Goal: Task Accomplishment & Management: Manage account settings

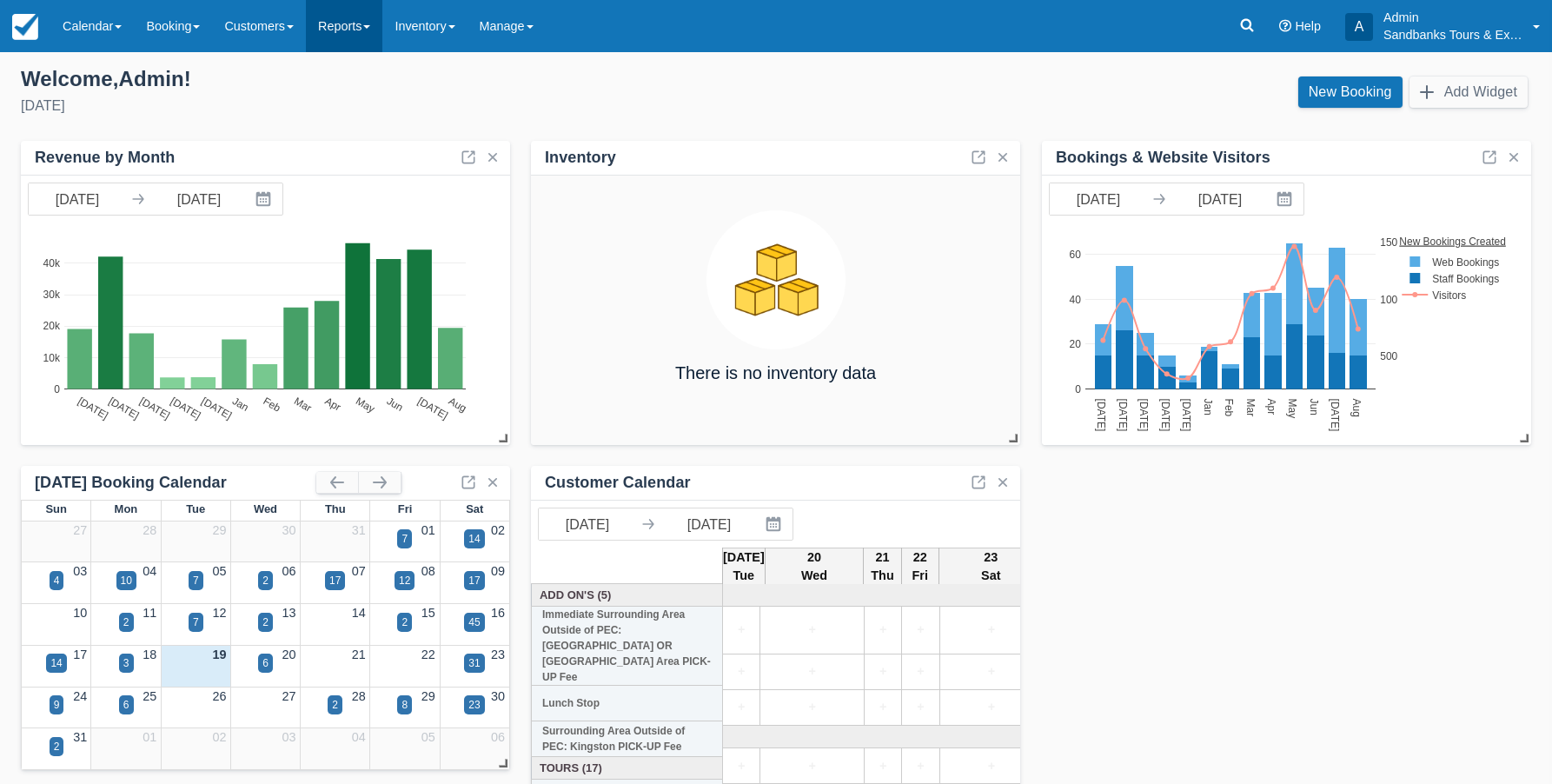
click at [340, 27] on link "Reports" at bounding box center [344, 26] width 76 height 52
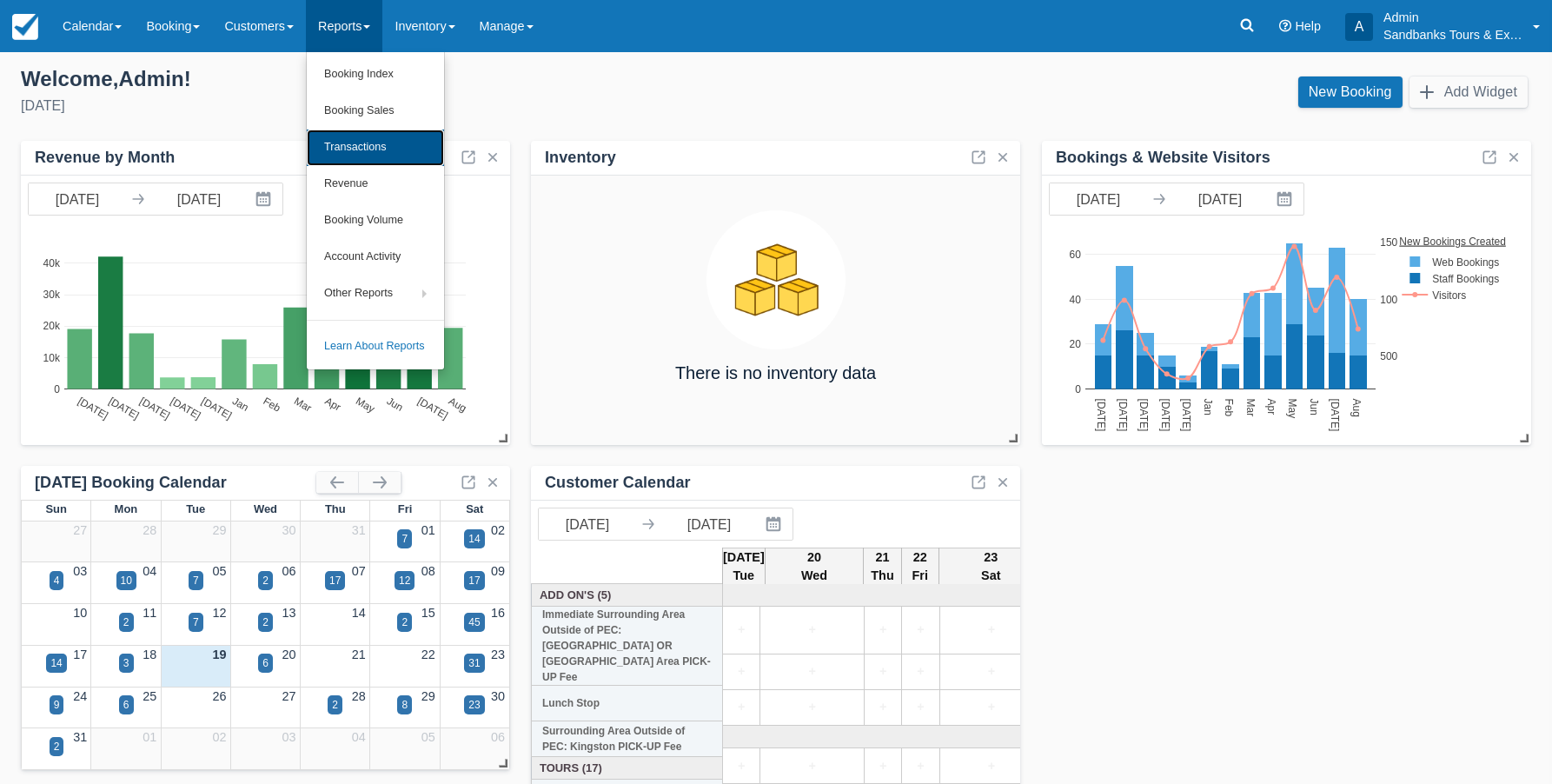
click at [361, 144] on link "Transactions" at bounding box center [375, 148] width 137 height 36
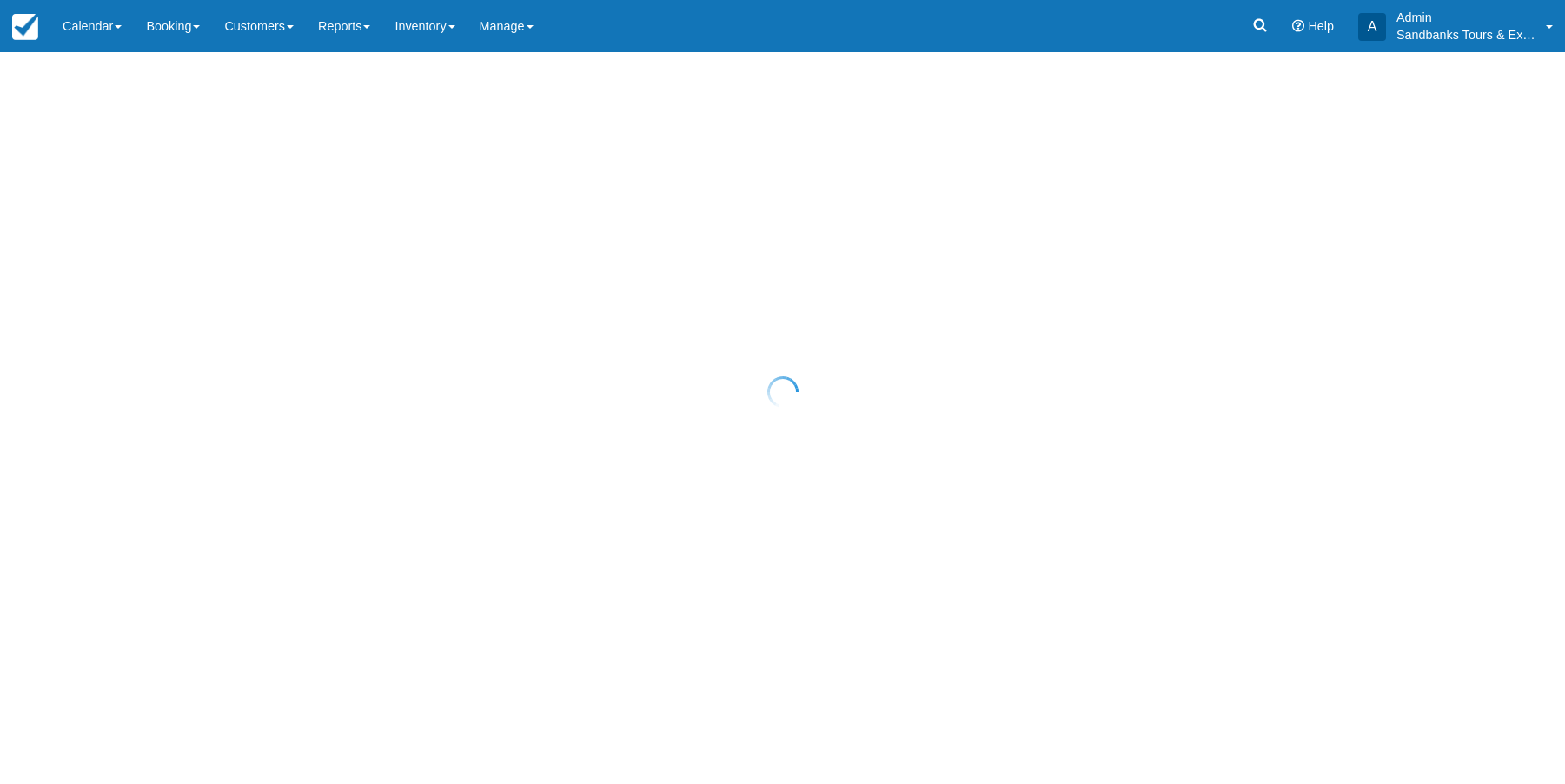
select select "10"
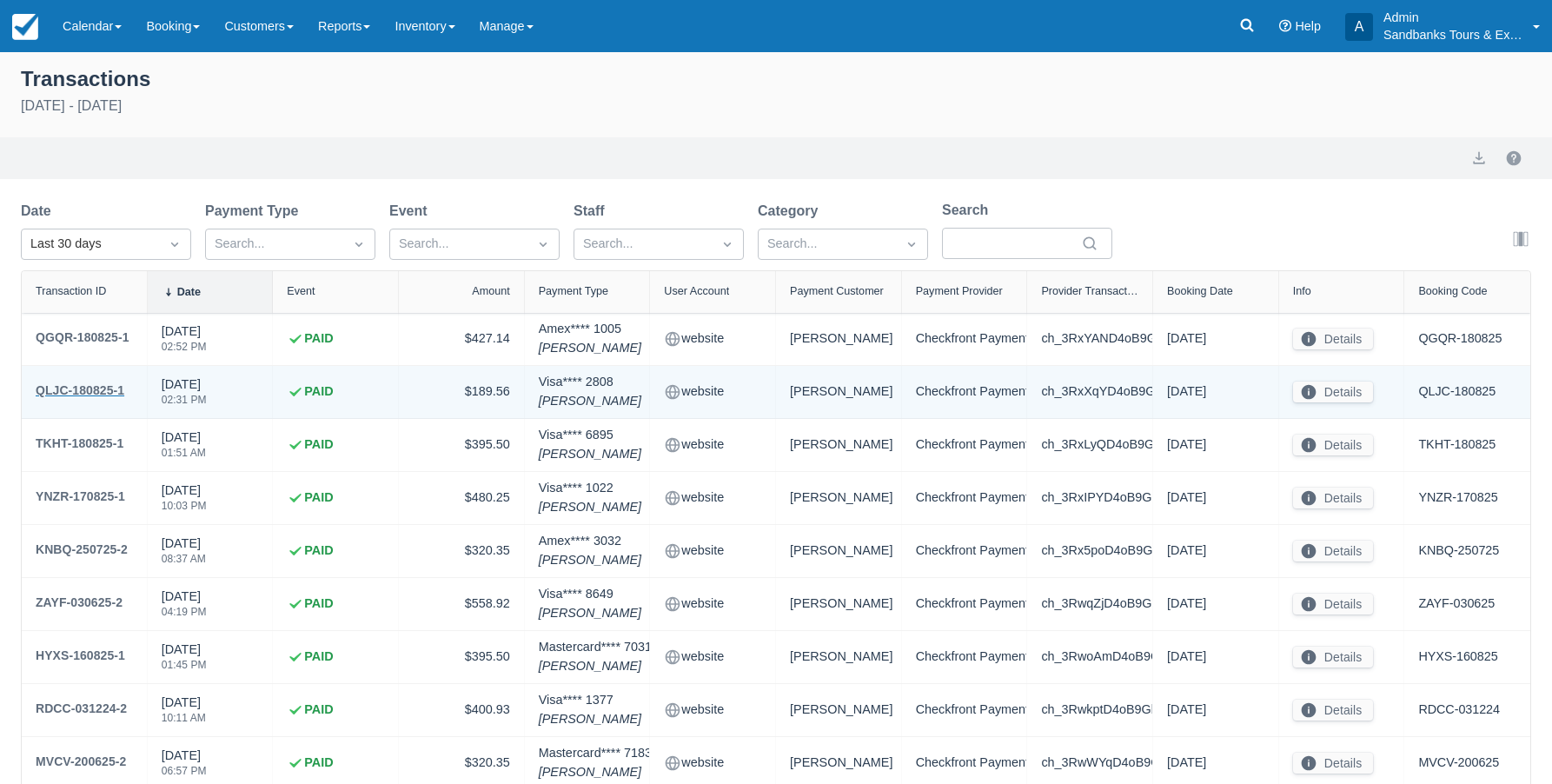
click at [83, 387] on div "QLJC-180825-1" at bounding box center [80, 389] width 89 height 20
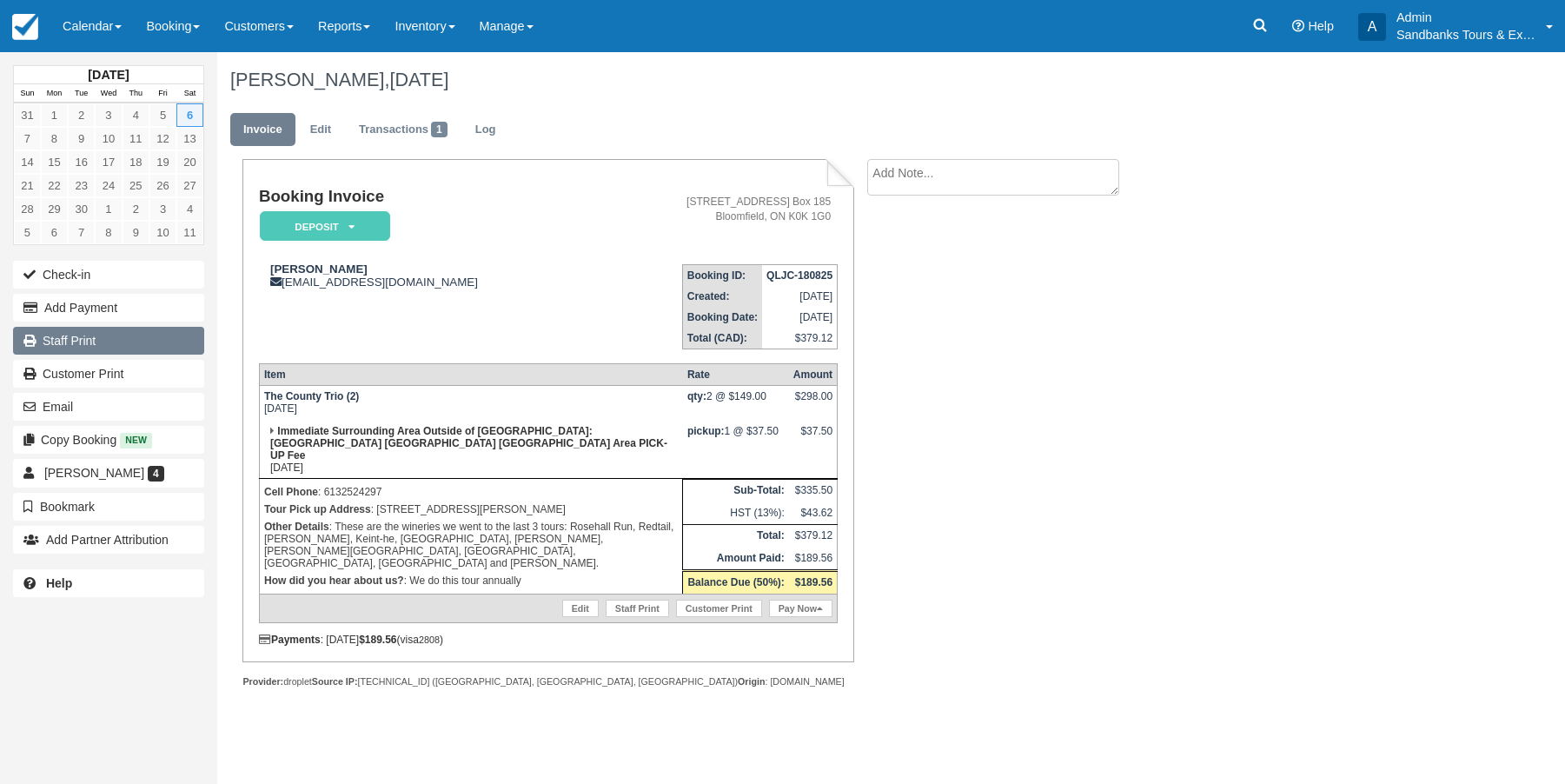
click at [58, 339] on link "Staff Print" at bounding box center [108, 340] width 191 height 28
click at [370, 28] on span at bounding box center [367, 27] width 7 height 4
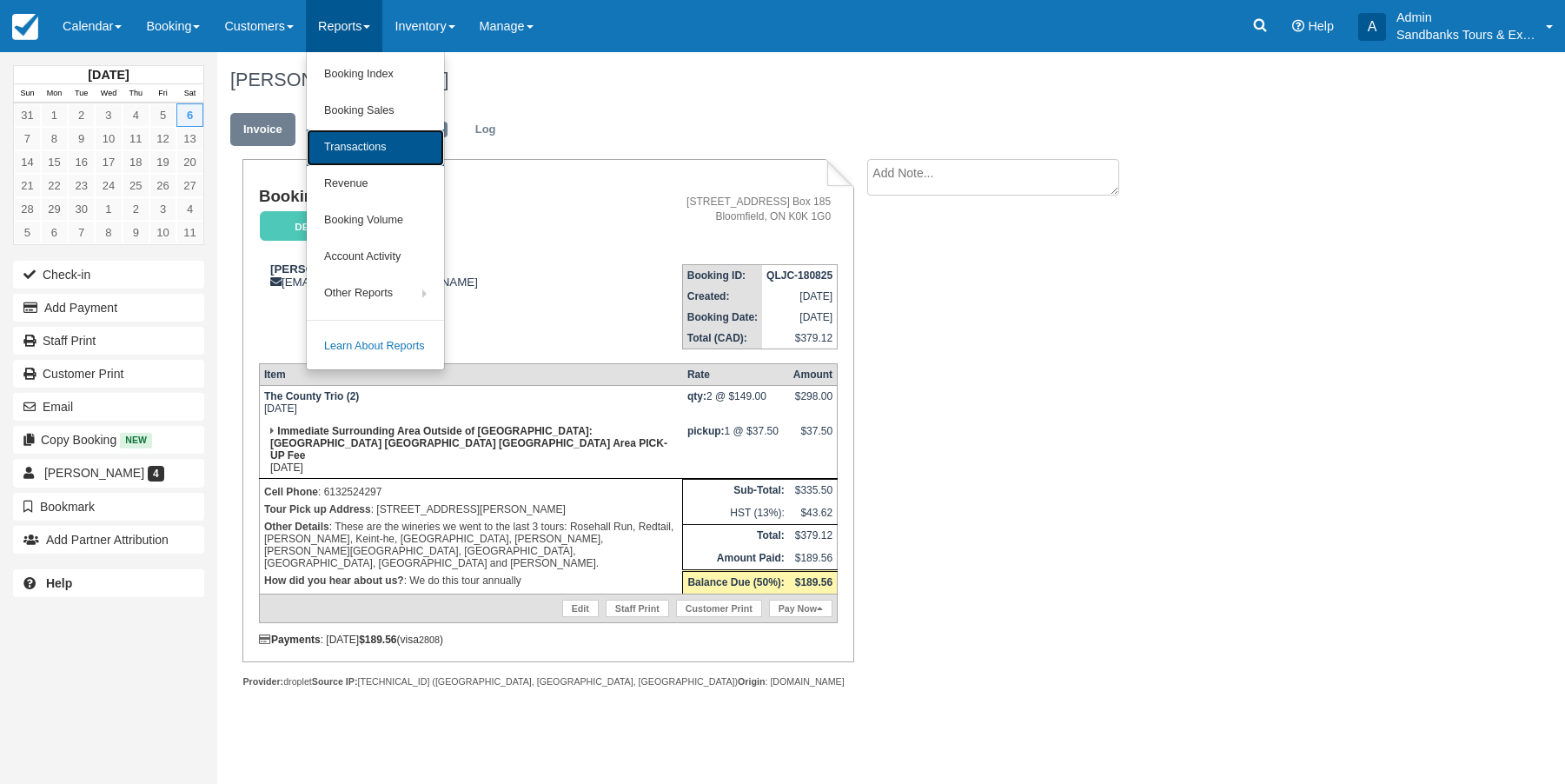
click at [370, 143] on link "Transactions" at bounding box center [375, 148] width 137 height 36
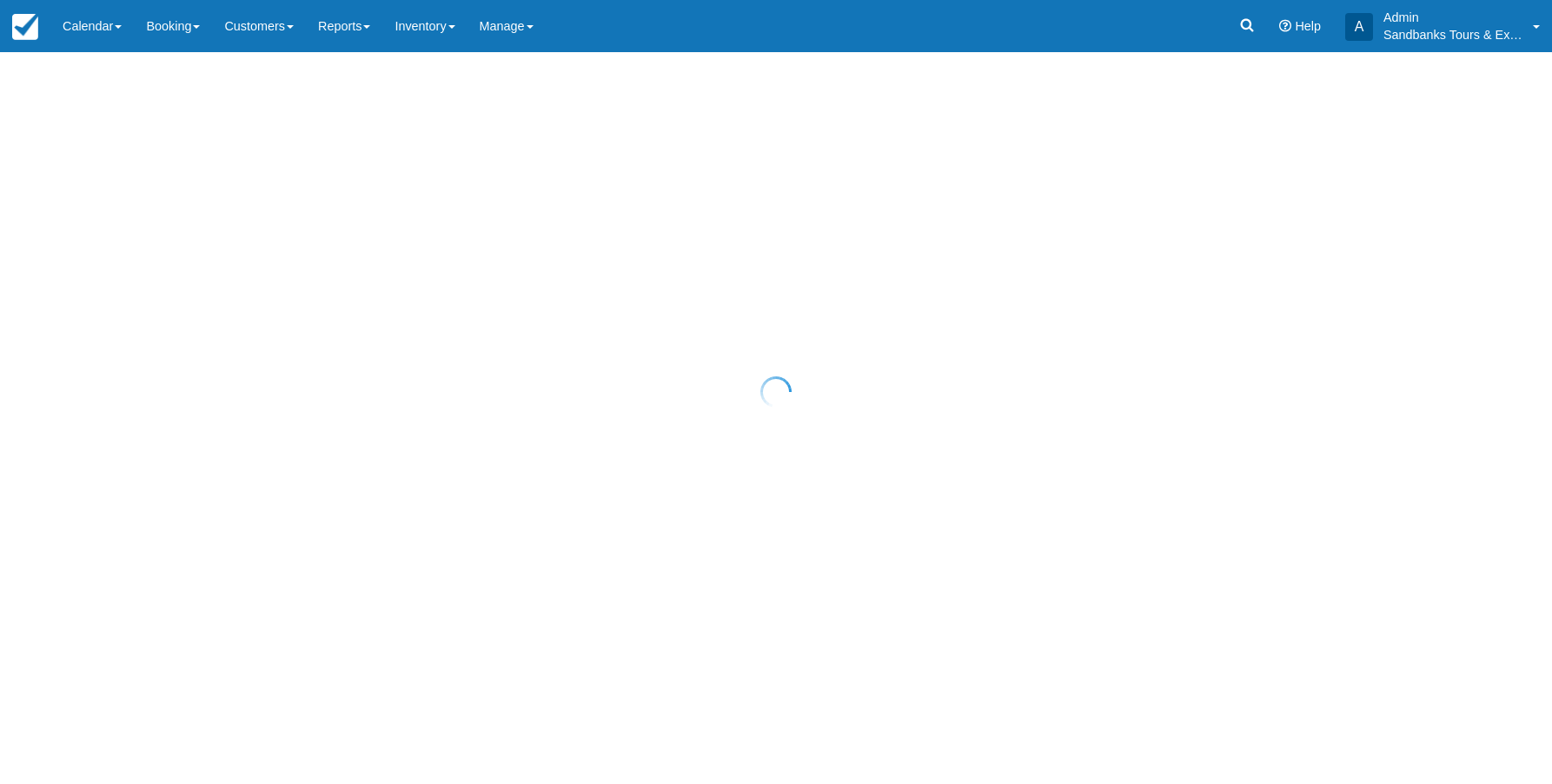
select select "10"
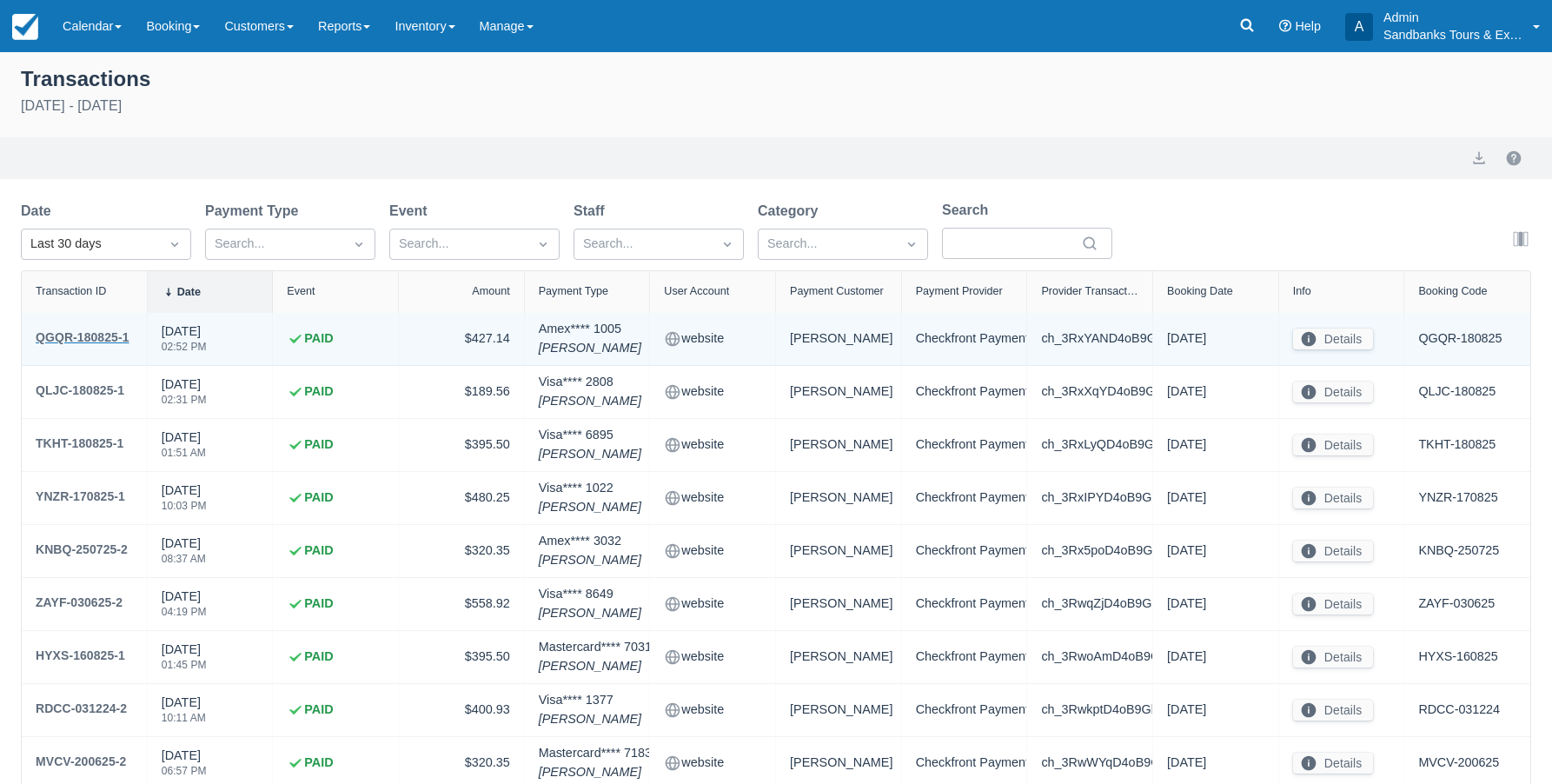
click at [95, 336] on div "QGQR-180825-1" at bounding box center [83, 337] width 94 height 20
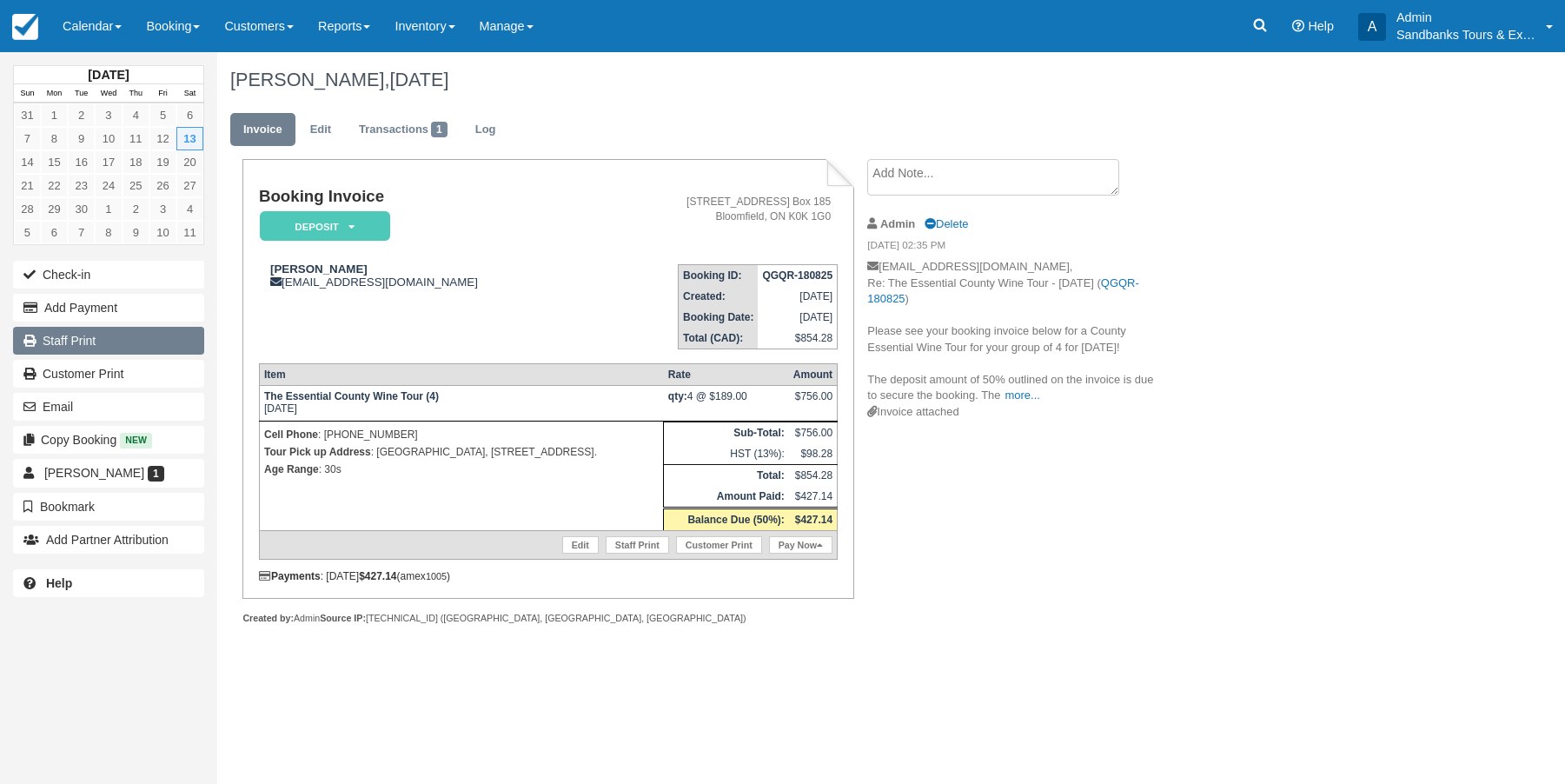
click at [64, 340] on link "Staff Print" at bounding box center [108, 340] width 191 height 28
click at [19, 20] on img at bounding box center [25, 27] width 26 height 26
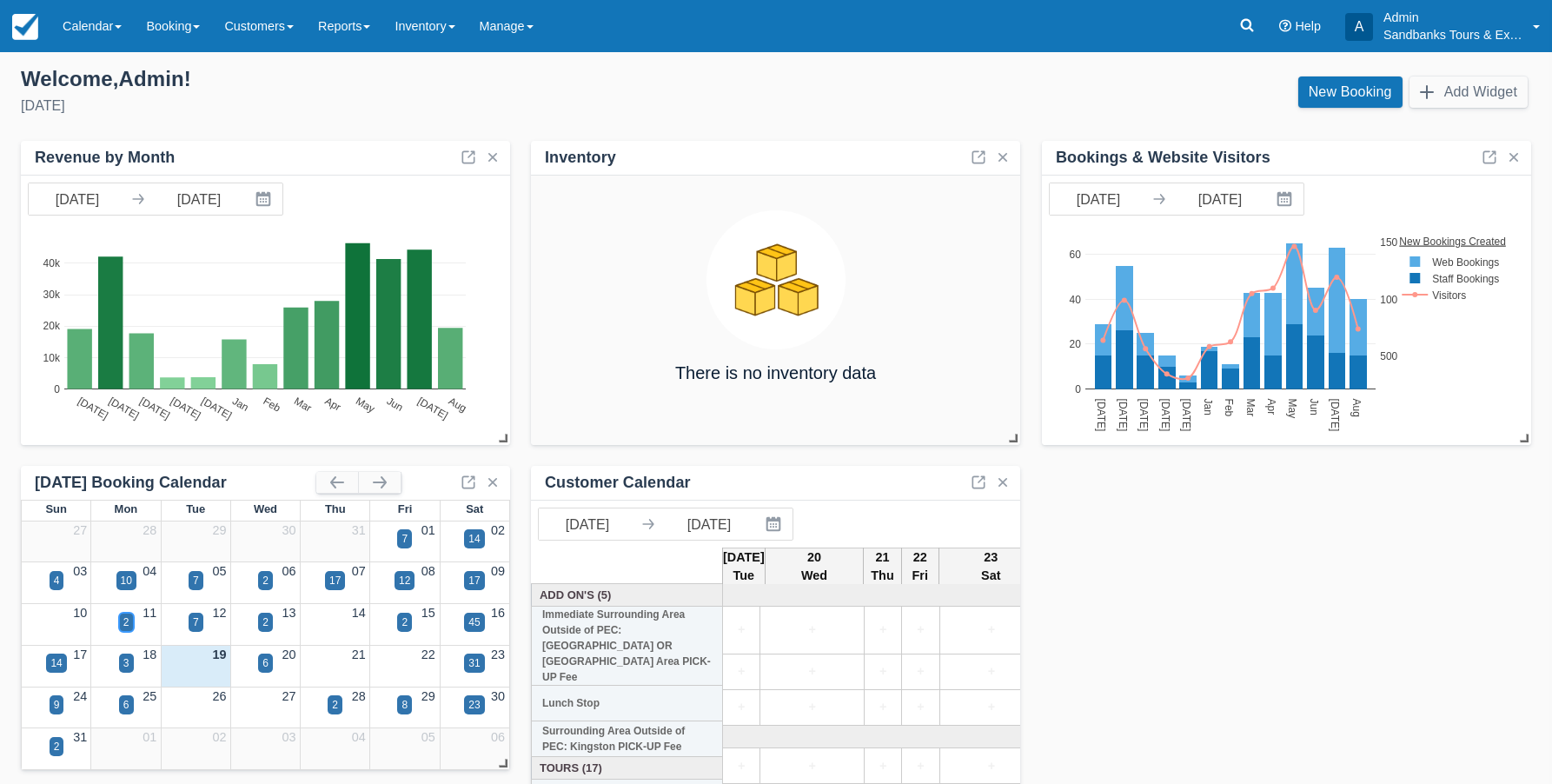
click at [124, 620] on div "2" at bounding box center [126, 622] width 6 height 16
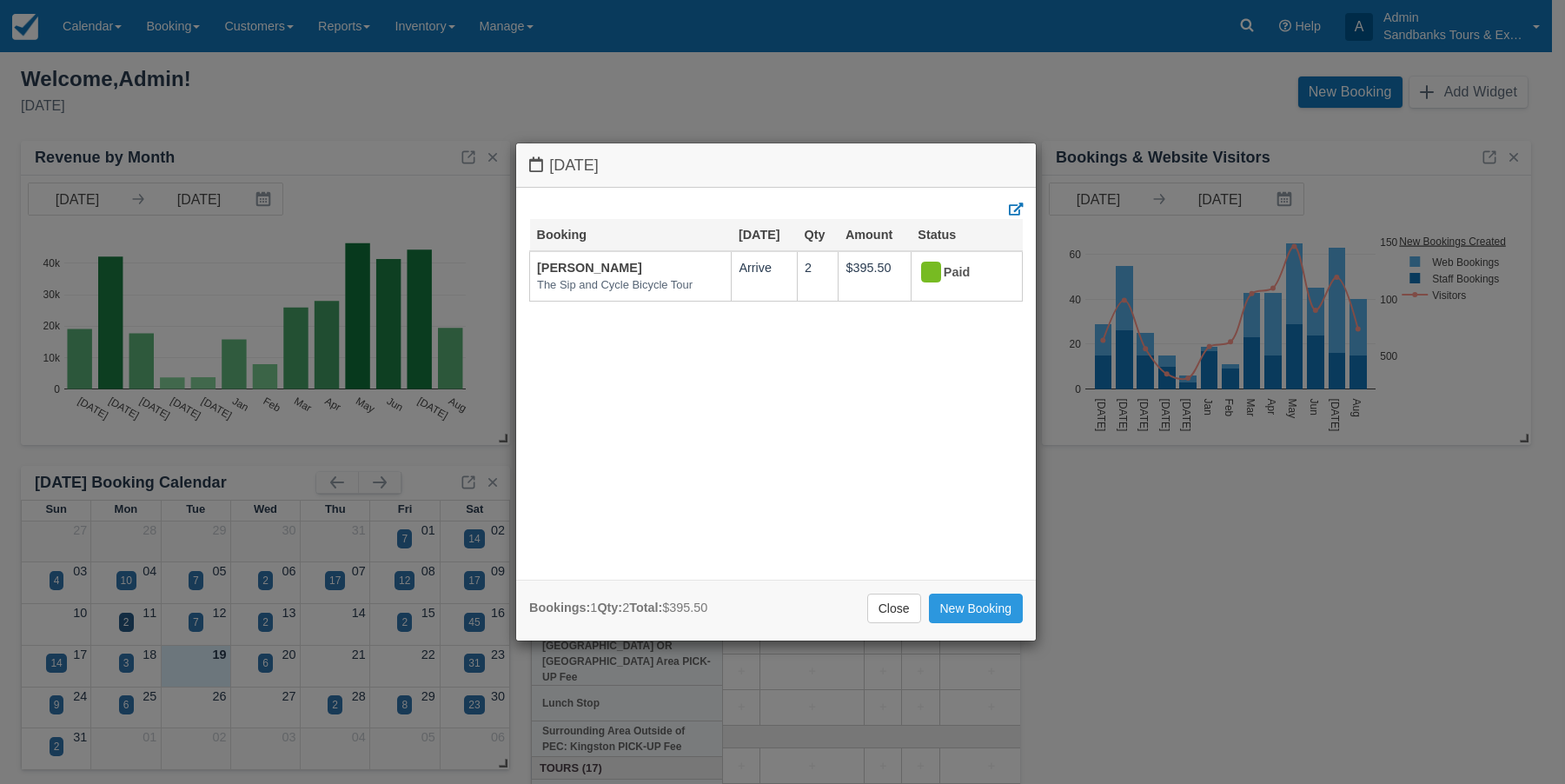
click at [198, 621] on div "Monday August 11 2025 Booking Aug 11 Qty Amount Status Ferdinand Krauss The Sip…" at bounding box center [782, 392] width 1565 height 784
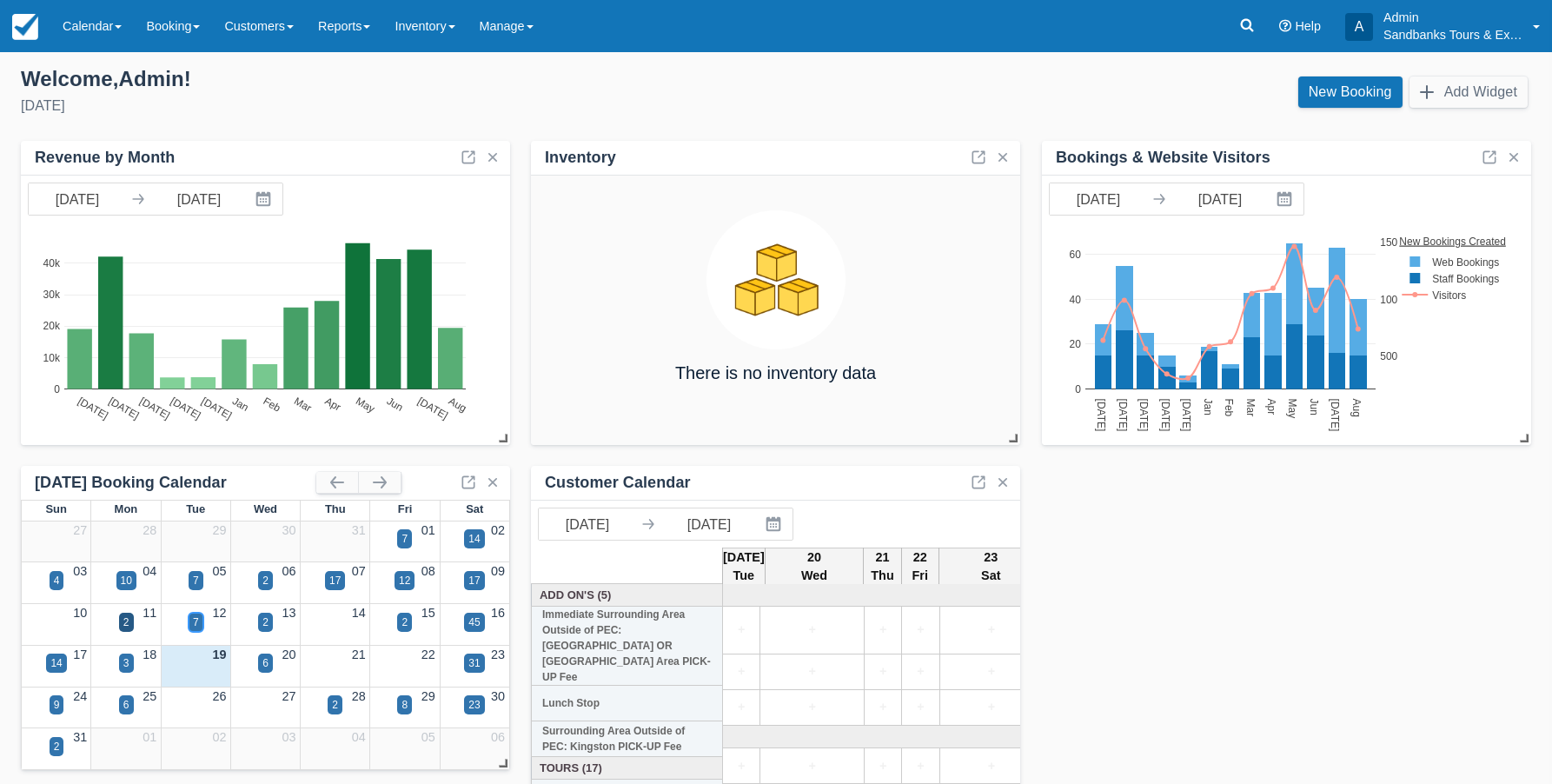
click at [198, 621] on div "7" at bounding box center [196, 622] width 6 height 16
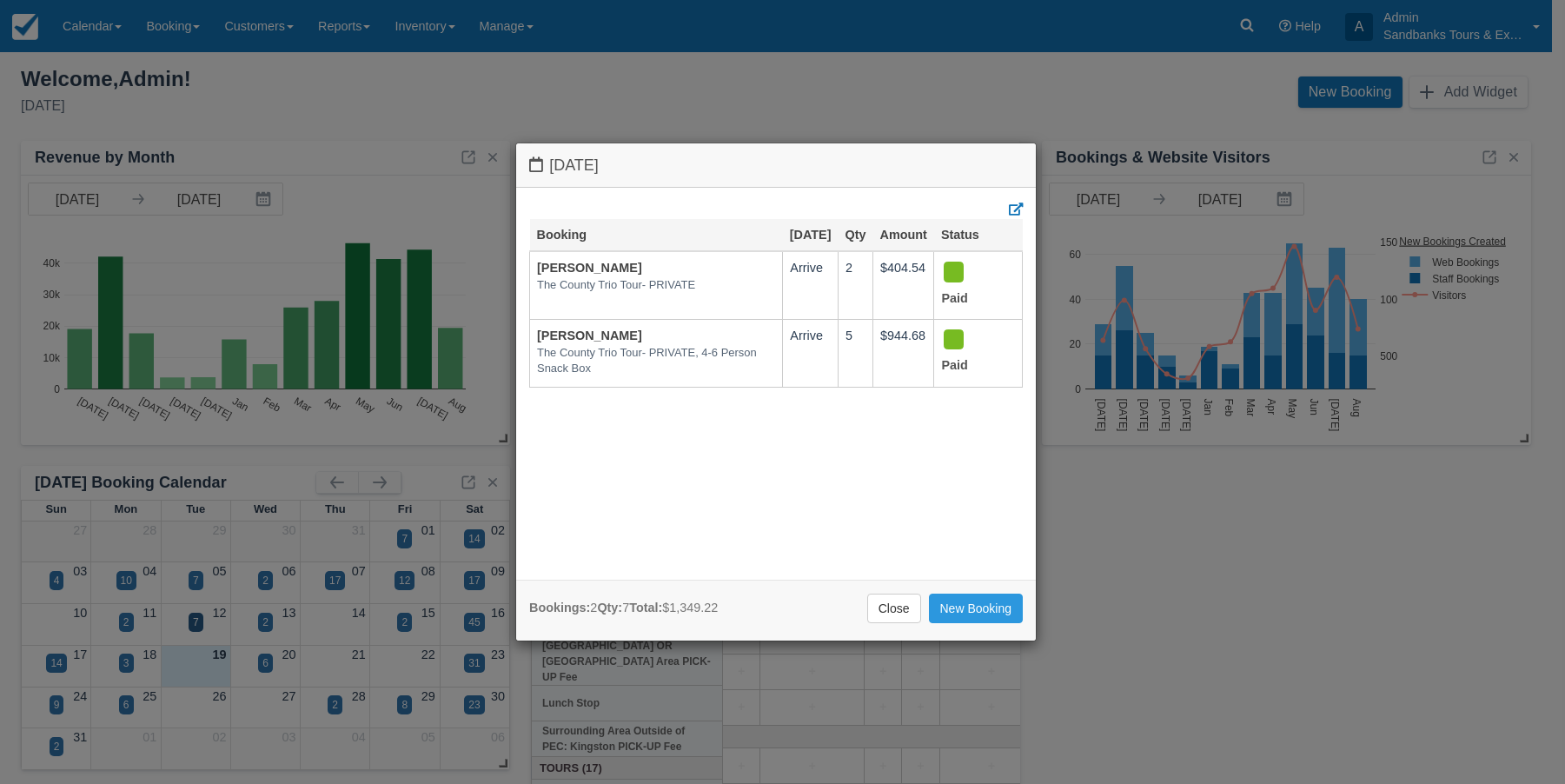
click at [261, 621] on div "Tuesday August 12 2025 Booking Aug 12 Qty Amount Status Erin Morrison The Count…" at bounding box center [782, 392] width 1565 height 784
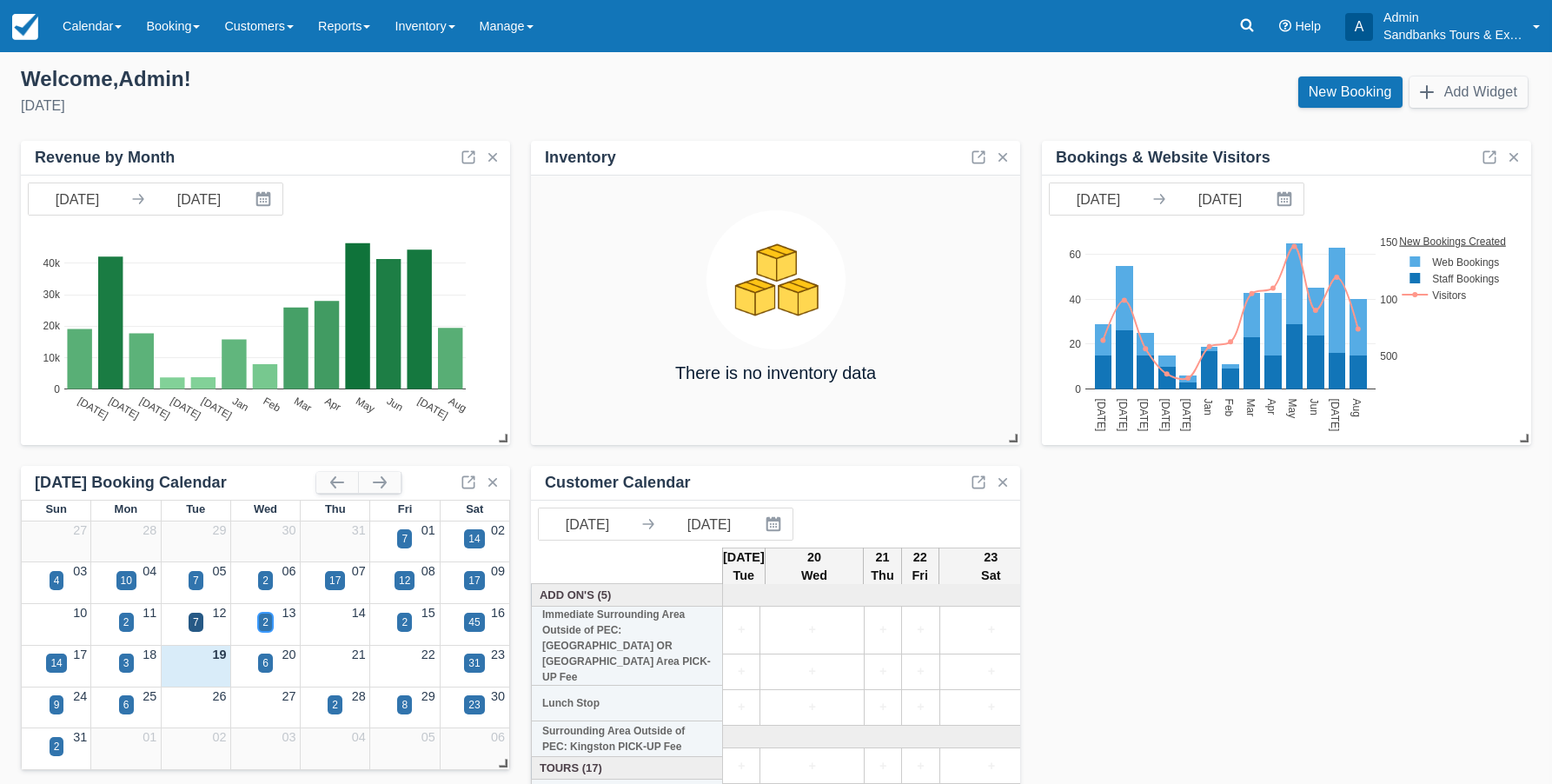
click at [260, 621] on div "2" at bounding box center [265, 622] width 15 height 20
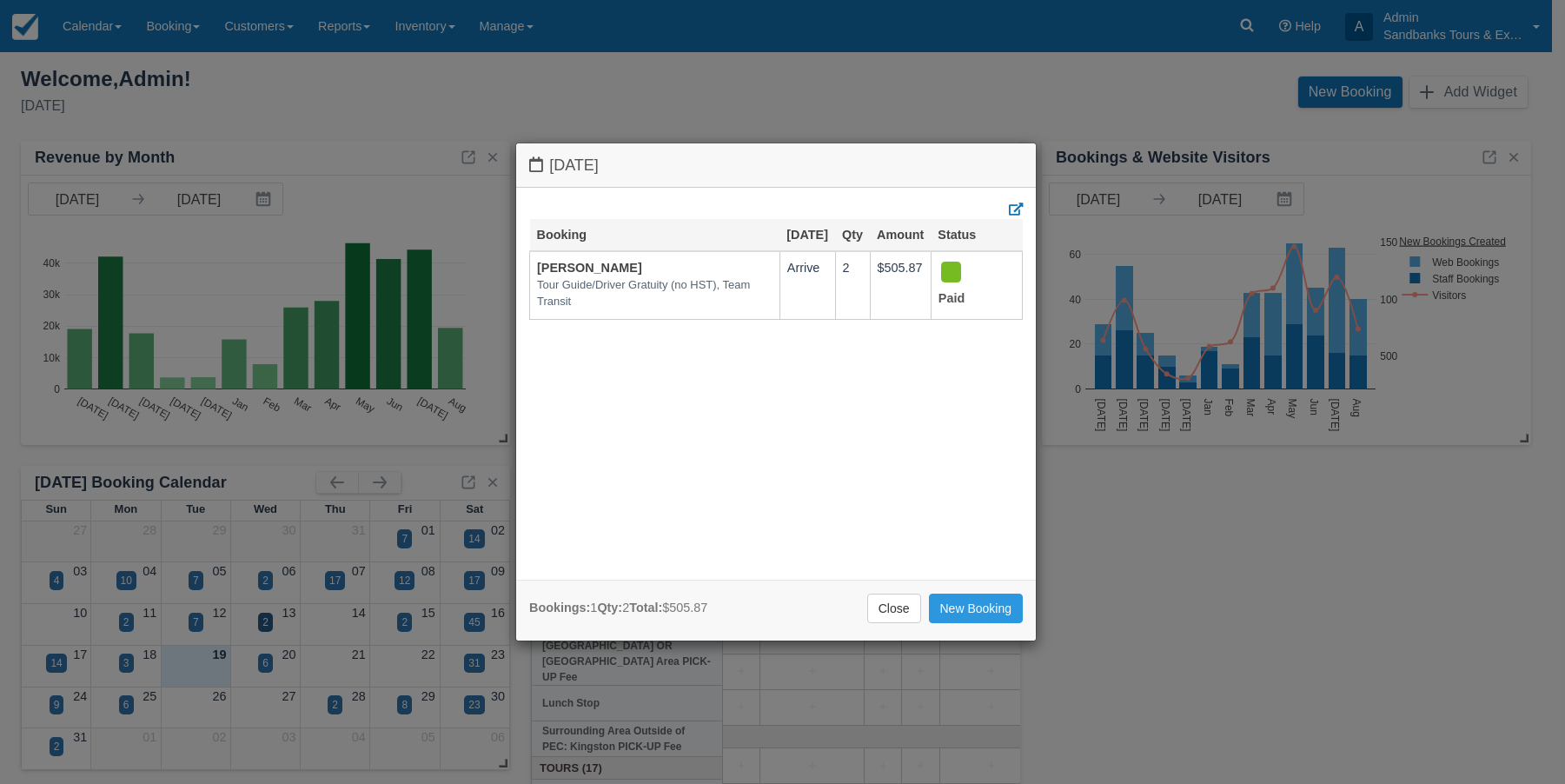
click at [380, 105] on div "Wednesday August 13 2025 Booking Aug 13 Qty Amount Status Geoff Hadrill Tour Gu…" at bounding box center [782, 392] width 1565 height 784
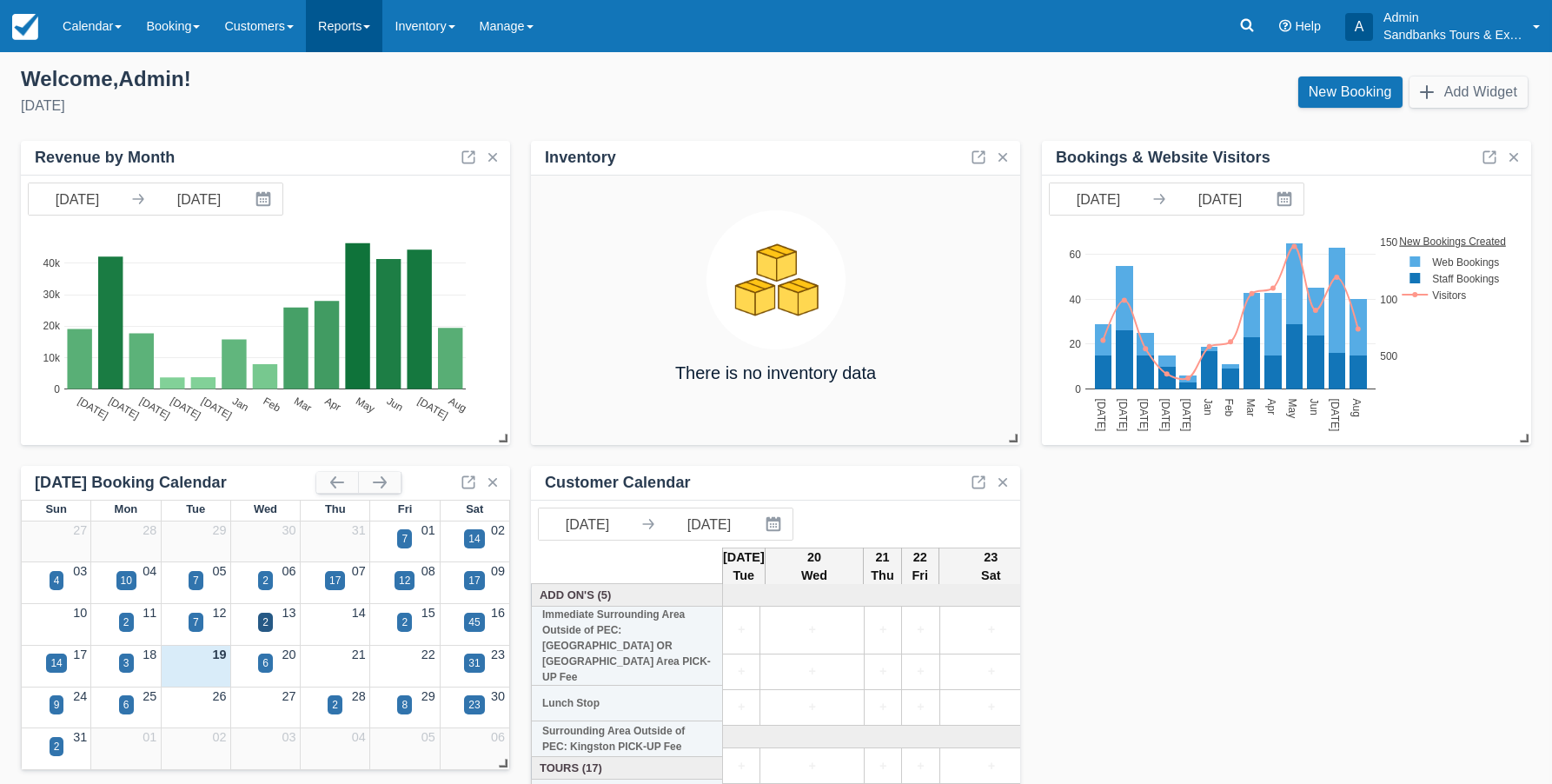
click at [360, 30] on link "Reports" at bounding box center [344, 26] width 76 height 52
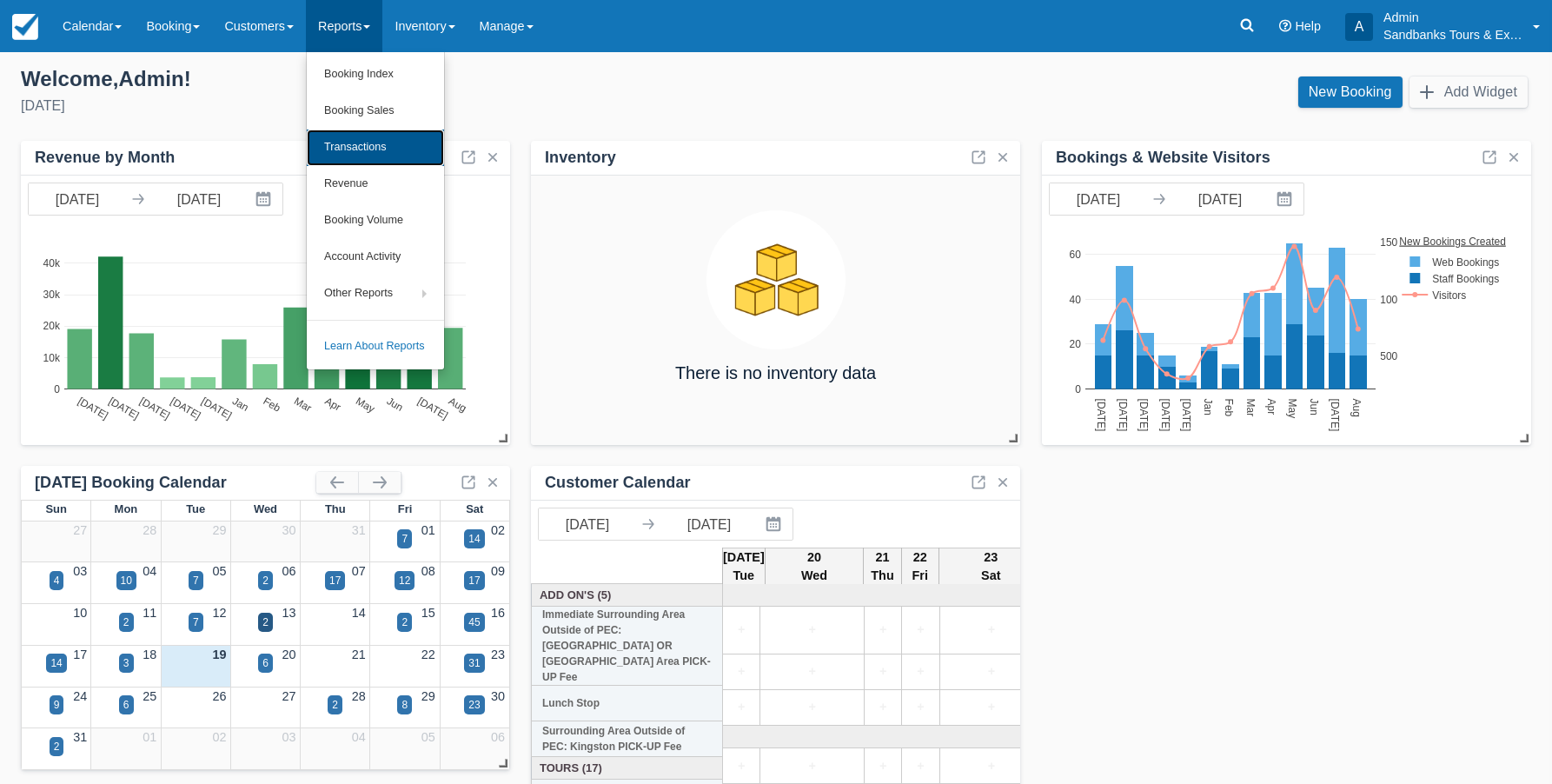
click at [363, 143] on link "Transactions" at bounding box center [375, 148] width 137 height 36
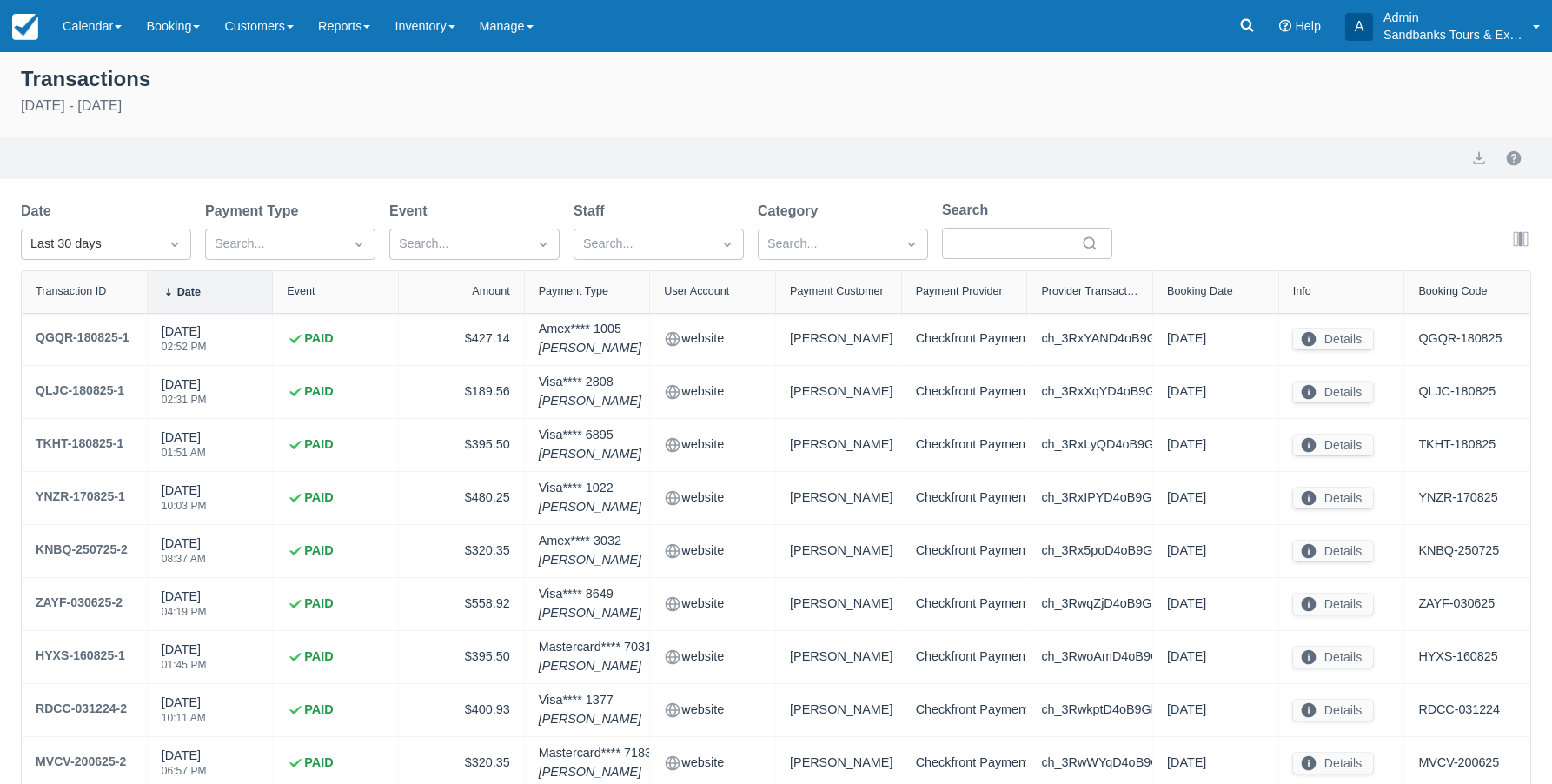
select select "10"
